Goal: Check status

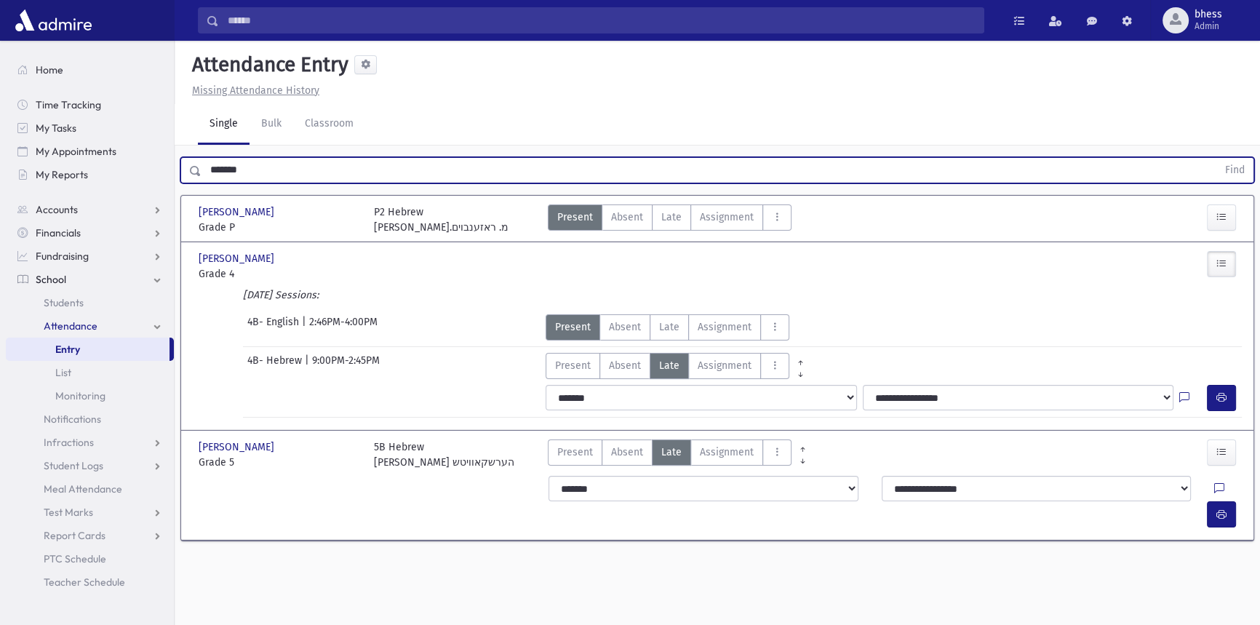
drag, startPoint x: 252, startPoint y: 169, endPoint x: 119, endPoint y: 179, distance: 132.7
click at [177, 175] on div "******* Find" at bounding box center [717, 167] width 1085 height 44
click at [1216, 158] on button "Find" at bounding box center [1234, 170] width 37 height 25
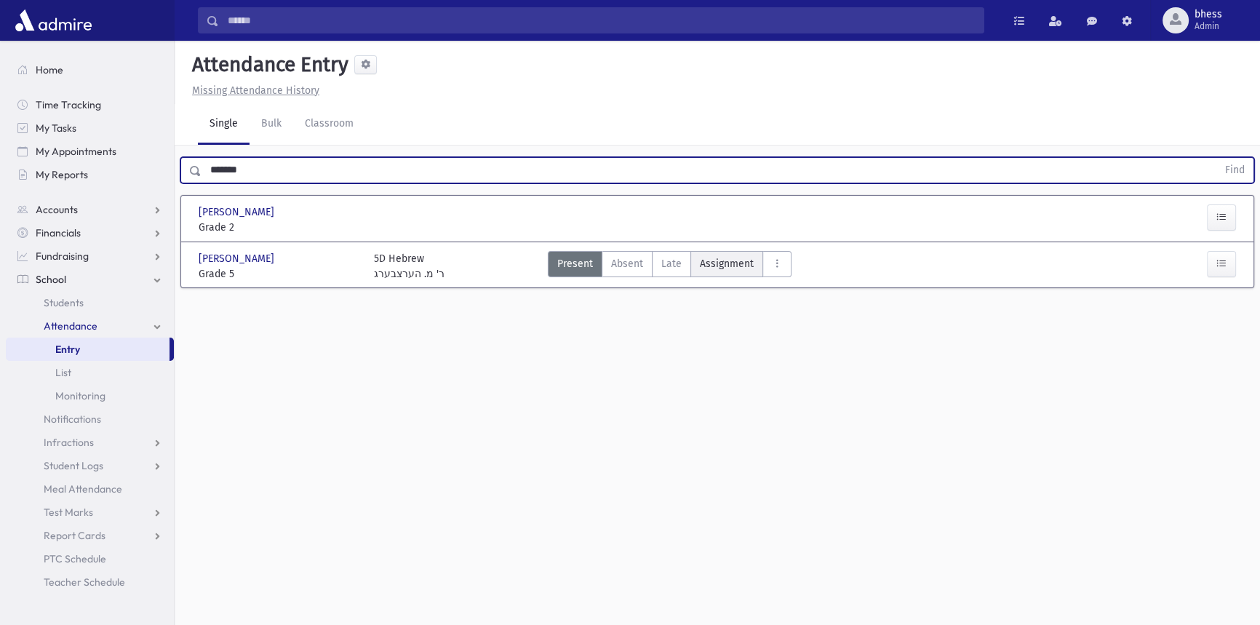
drag, startPoint x: 675, startPoint y: 256, endPoint x: 712, endPoint y: 275, distance: 41.6
click at [675, 256] on span "Late" at bounding box center [671, 263] width 20 height 15
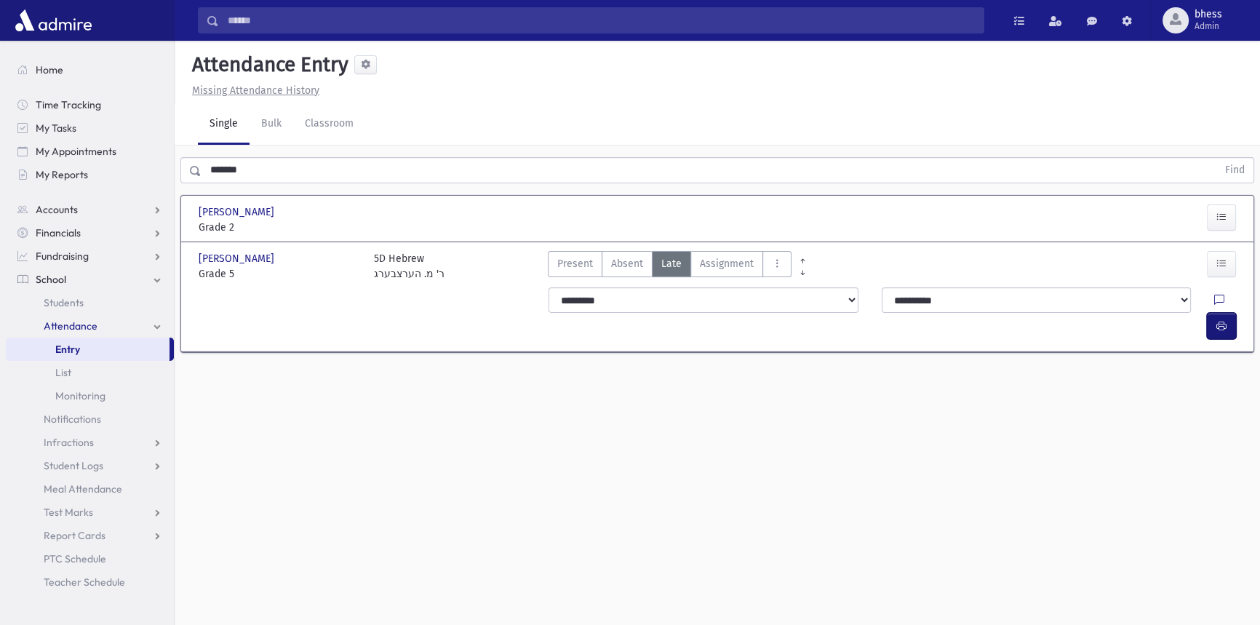
click at [1214, 313] on button "button" at bounding box center [1220, 326] width 29 height 26
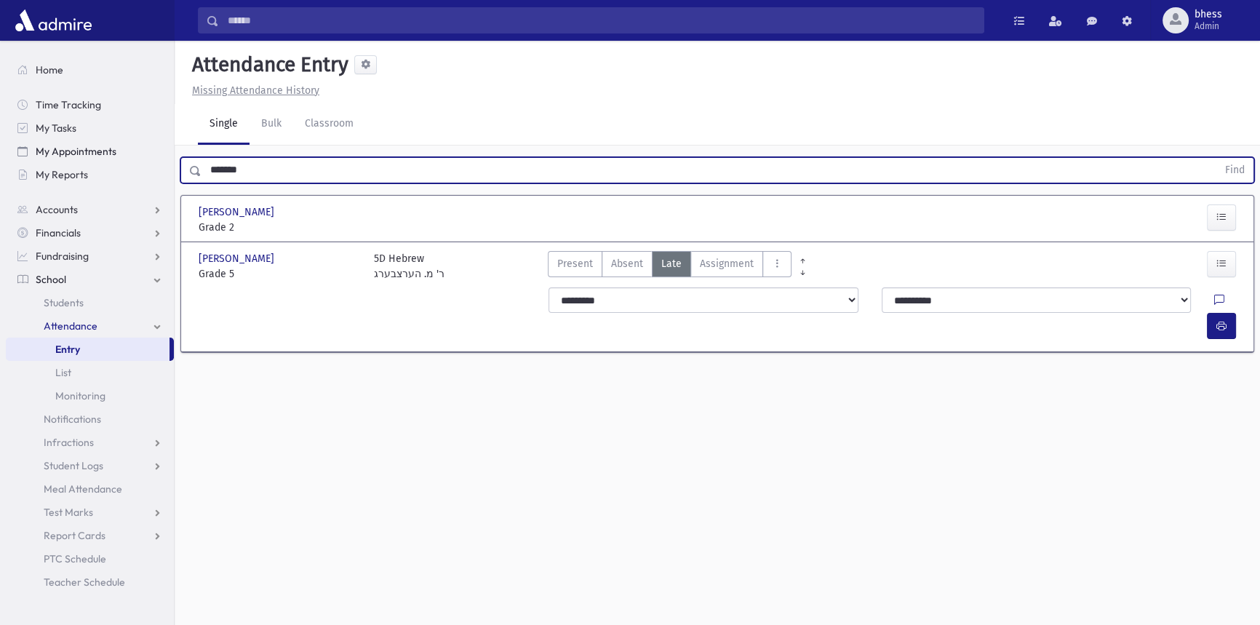
drag, startPoint x: 273, startPoint y: 159, endPoint x: 160, endPoint y: 156, distance: 113.5
click at [160, 156] on div "Search Results All Accounts" at bounding box center [630, 328] width 1260 height 657
type input "******"
click at [1216, 158] on button "Find" at bounding box center [1234, 170] width 37 height 25
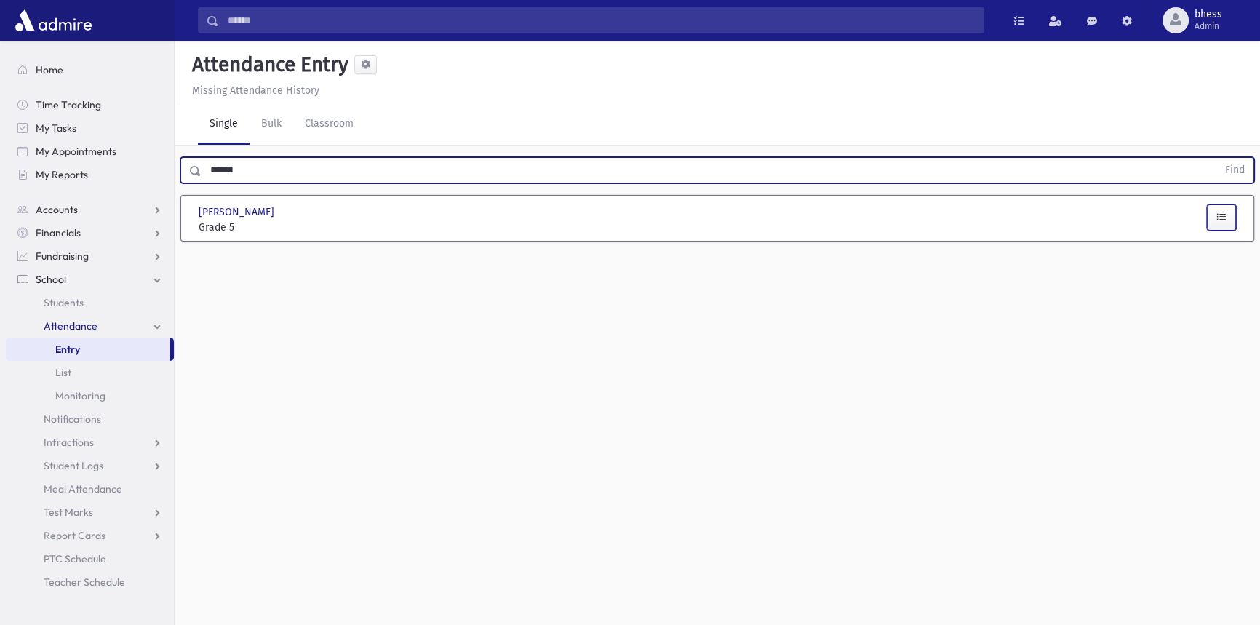
click at [1214, 208] on button "button" at bounding box center [1220, 217] width 29 height 26
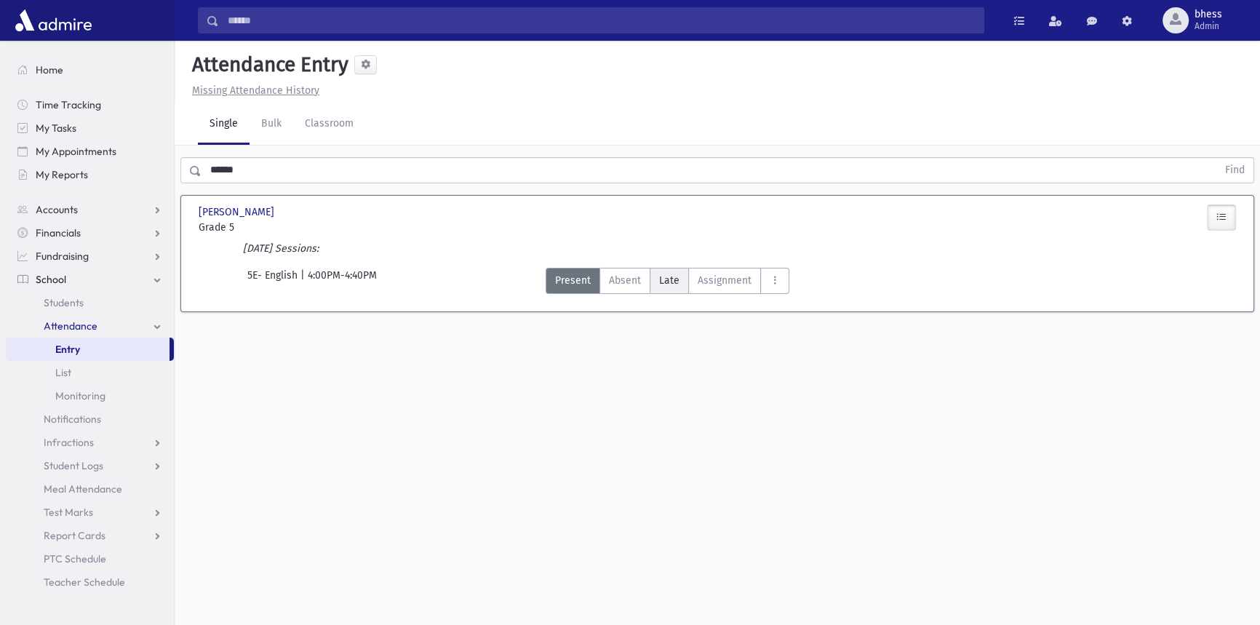
click at [659, 279] on span "Late" at bounding box center [669, 280] width 20 height 15
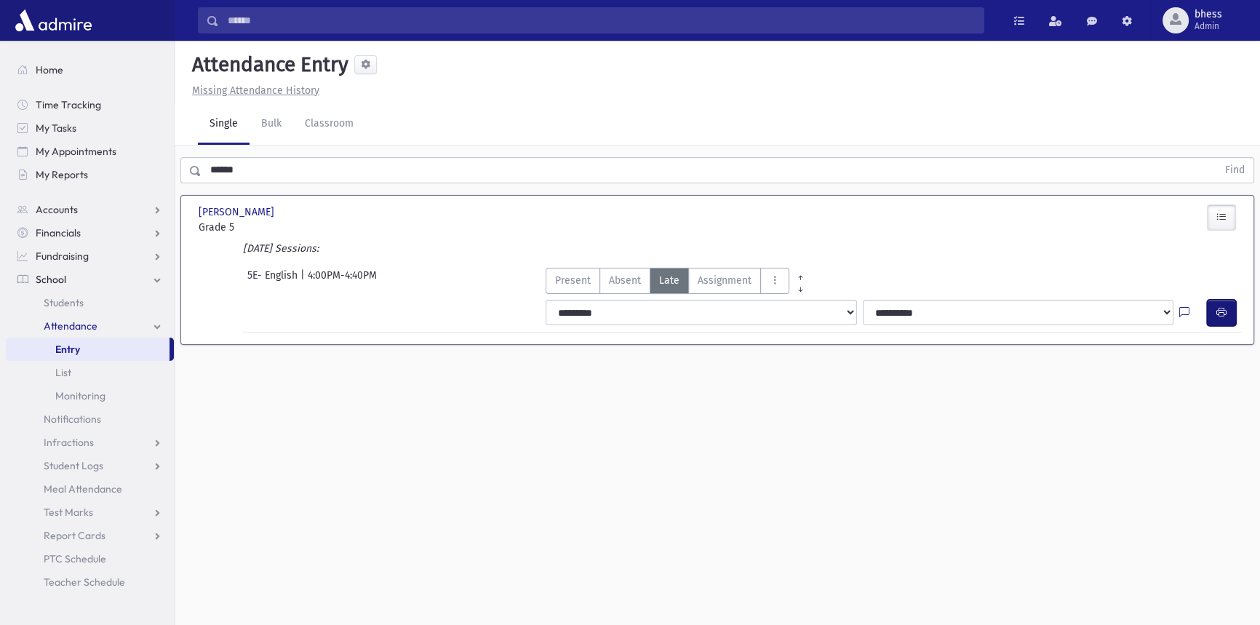
click at [1214, 313] on button "button" at bounding box center [1220, 313] width 29 height 26
